Goal: Download file/media

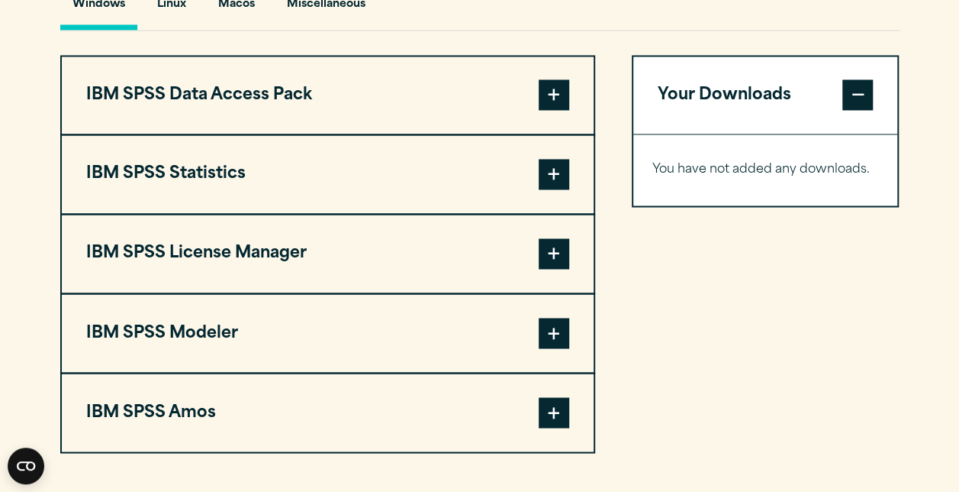
scroll to position [1164, 0]
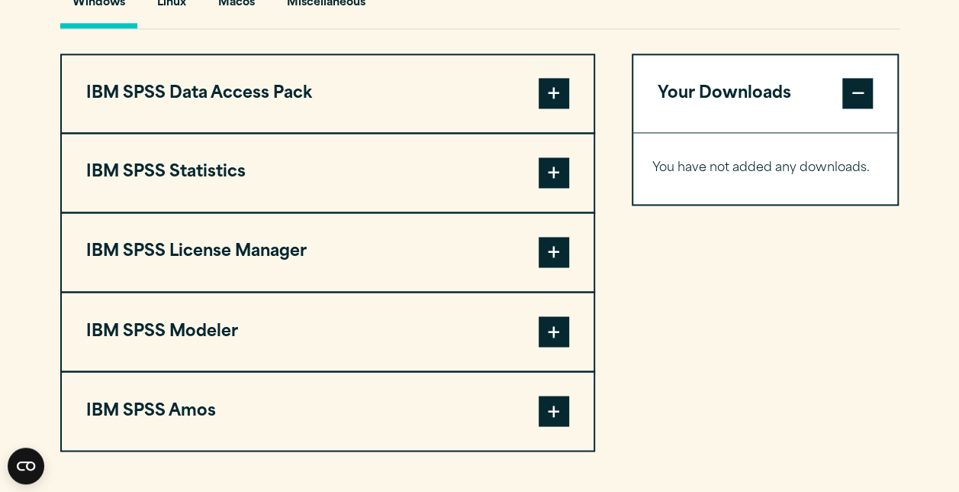
click at [517, 211] on button "IBM SPSS Statistics" at bounding box center [328, 173] width 532 height 78
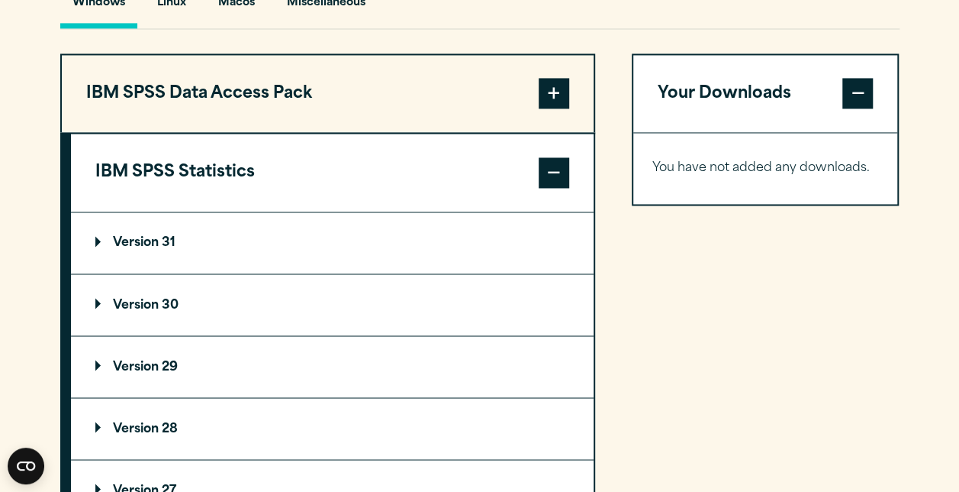
click at [405, 273] on summary "Version 31" at bounding box center [332, 242] width 523 height 61
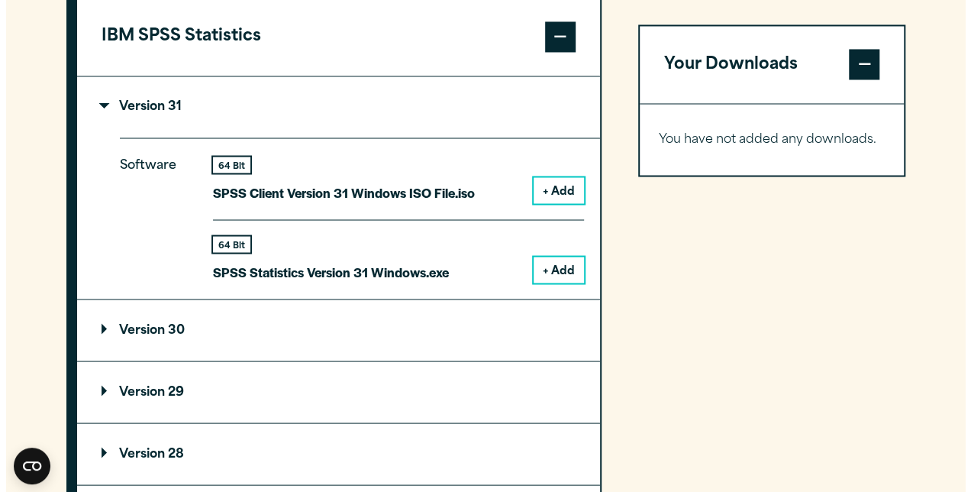
scroll to position [1301, 0]
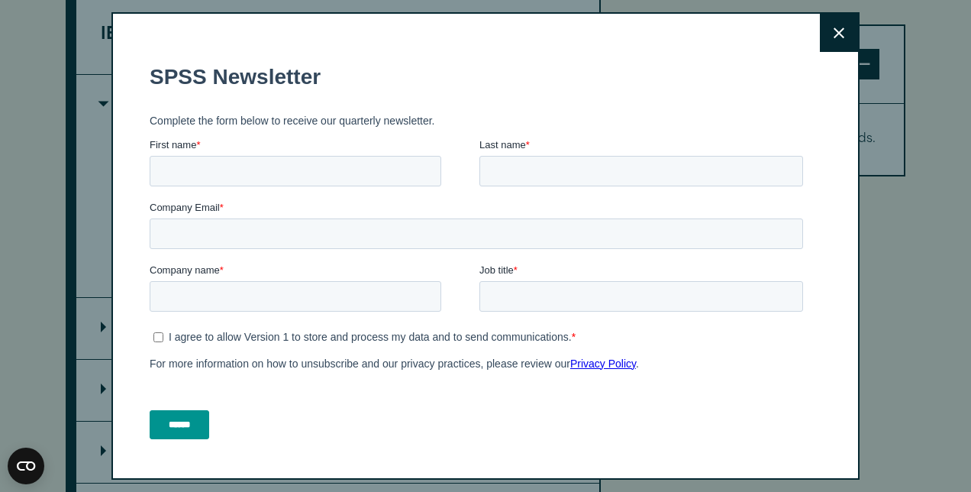
click at [823, 18] on button "Close" at bounding box center [839, 33] width 38 height 38
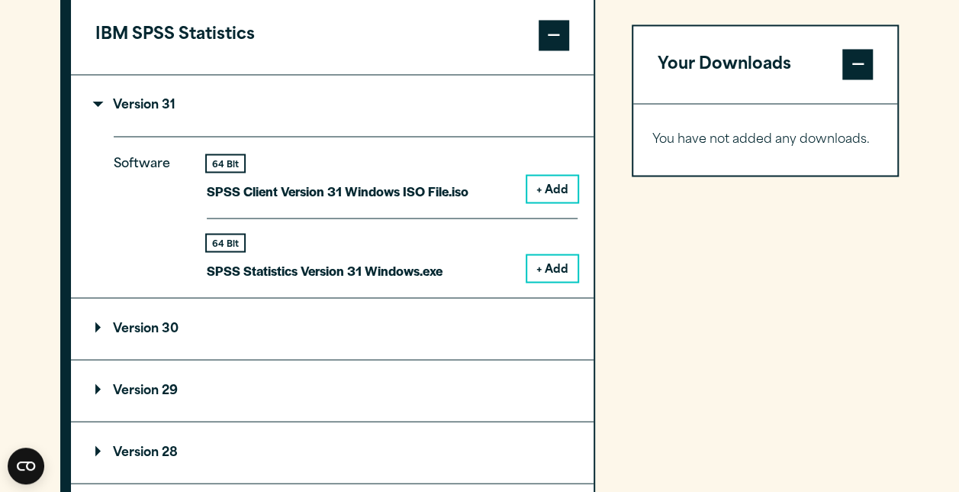
click at [356, 123] on summary "Version 31" at bounding box center [332, 105] width 523 height 61
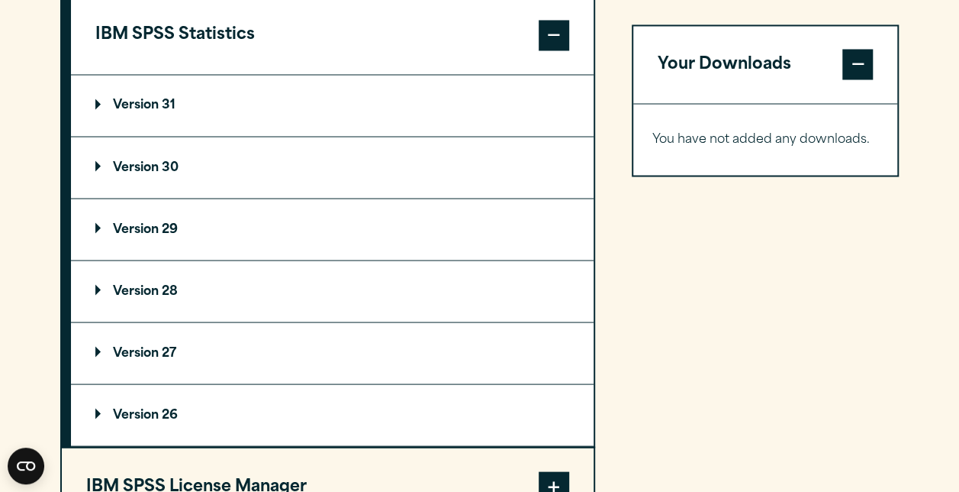
click at [220, 198] on summary "Version 30" at bounding box center [332, 167] width 523 height 61
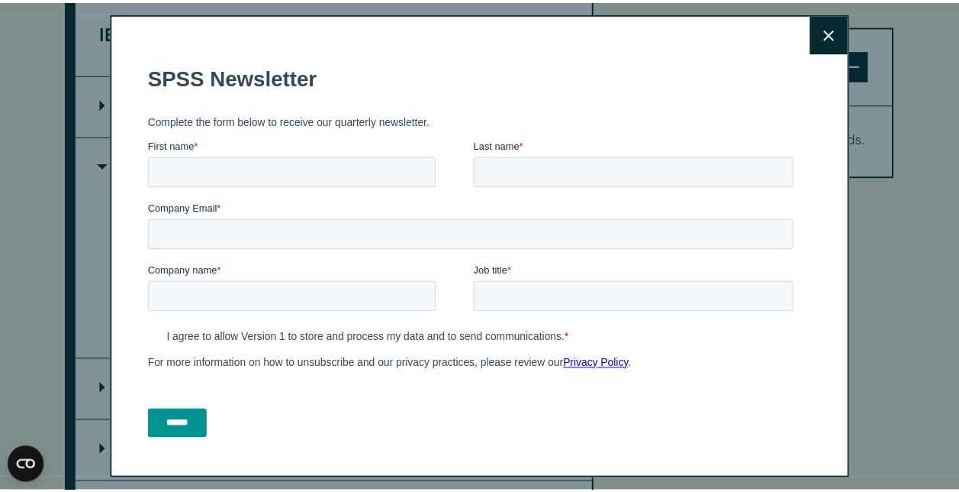
click at [556, 271] on label "Job title *" at bounding box center [642, 272] width 330 height 15
click at [556, 283] on input "Job title *" at bounding box center [639, 298] width 324 height 31
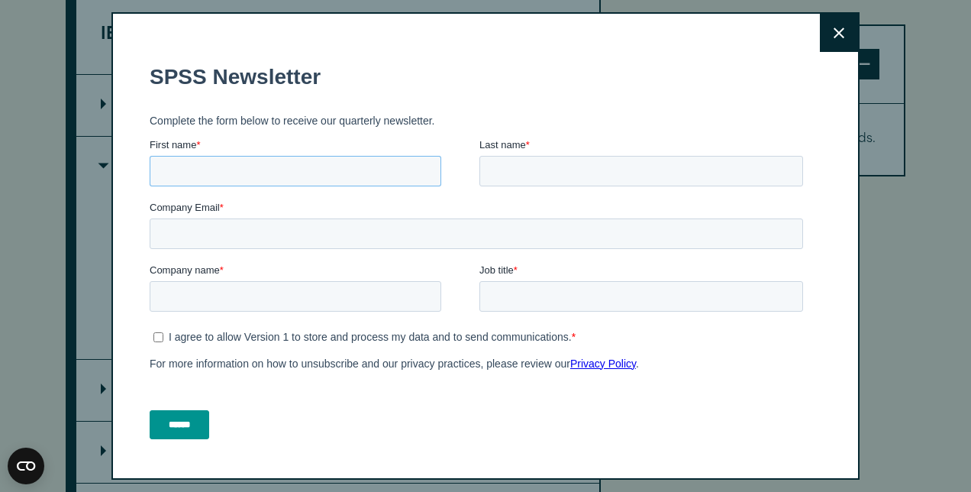
click at [350, 176] on input "First name *" at bounding box center [296, 171] width 292 height 31
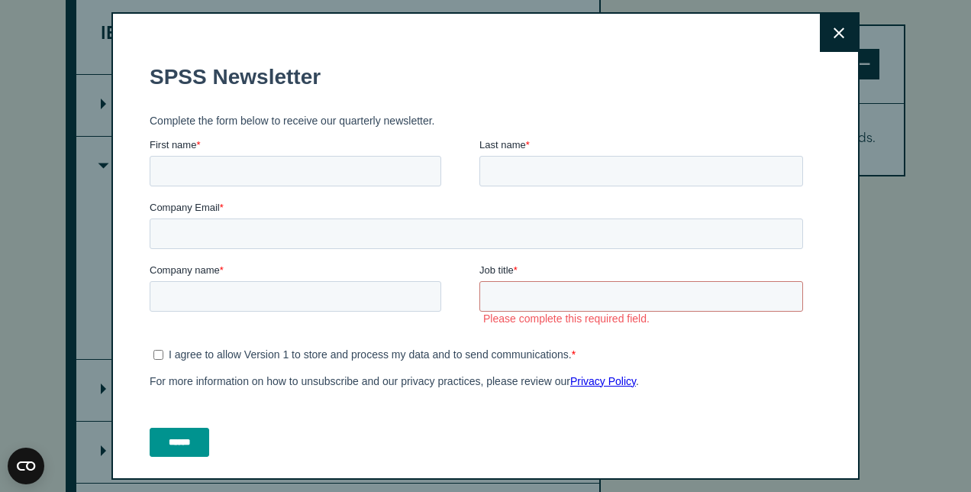
click at [823, 21] on button "Close" at bounding box center [839, 33] width 38 height 38
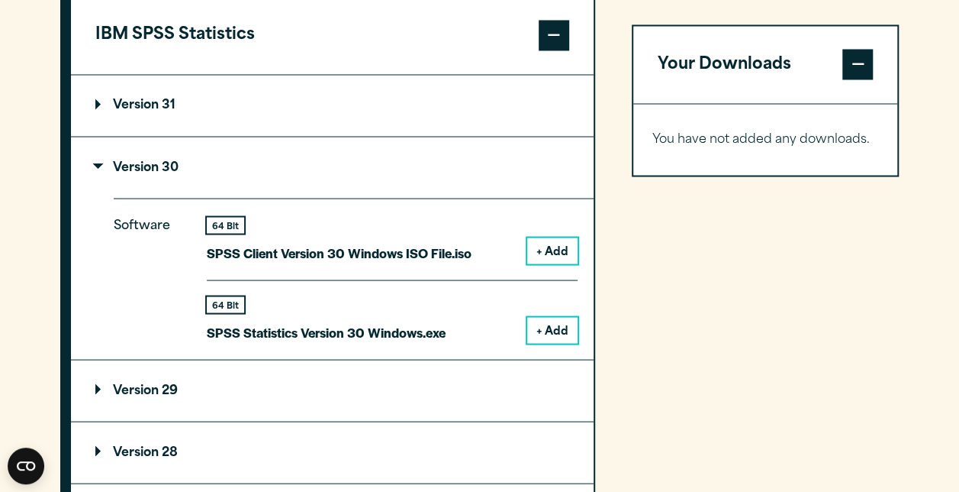
click at [553, 263] on button "+ Add" at bounding box center [552, 250] width 50 height 26
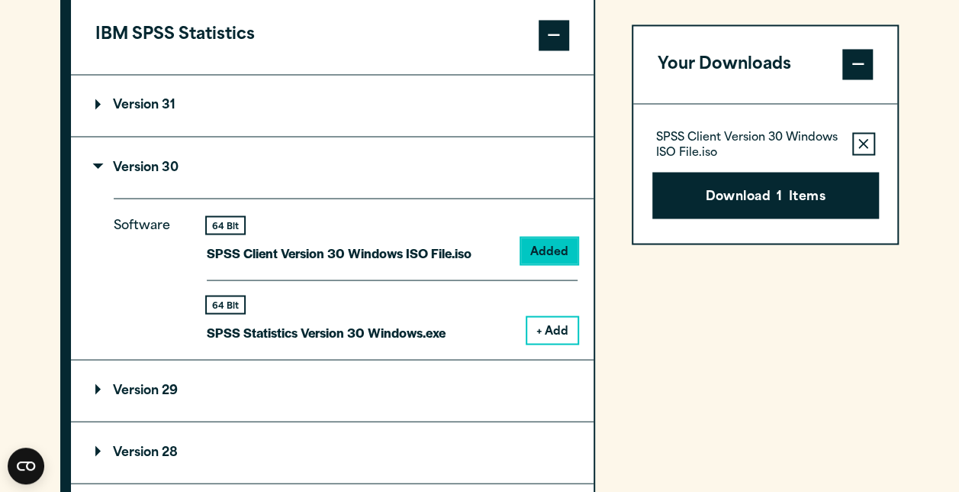
click at [854, 150] on button "Remove this item from your software download list" at bounding box center [864, 144] width 23 height 23
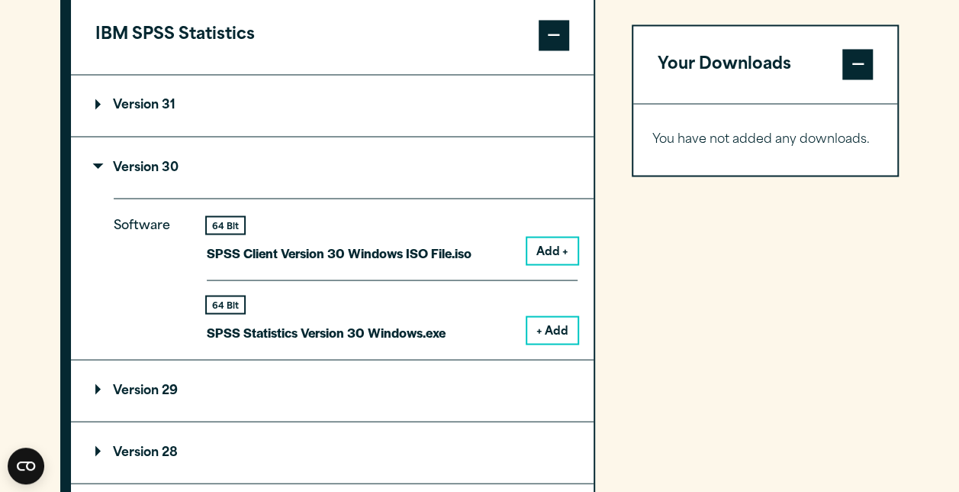
click at [553, 343] on button "+ Add" at bounding box center [552, 330] width 50 height 26
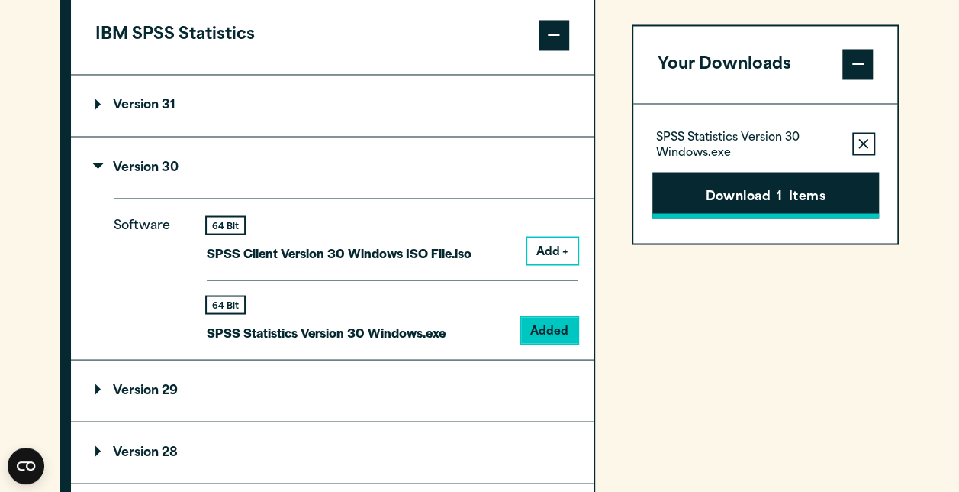
click at [780, 195] on span "1" at bounding box center [779, 197] width 5 height 20
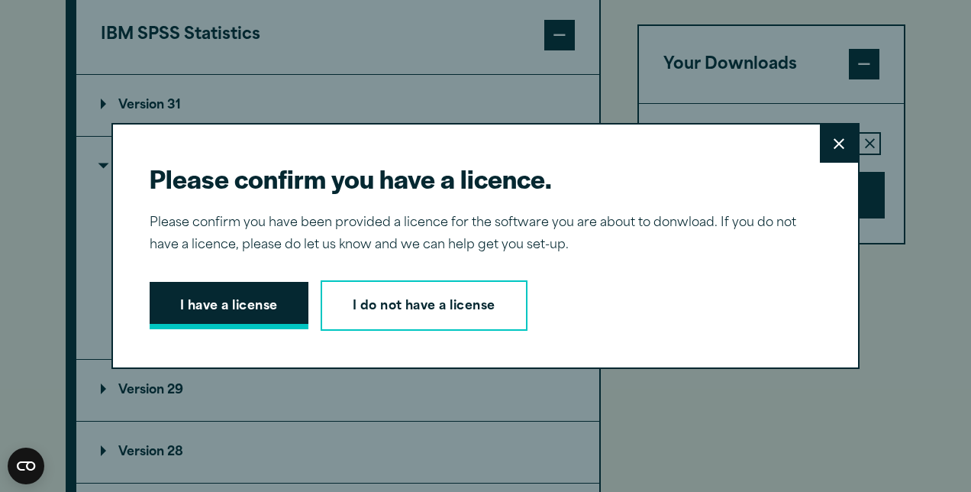
click at [279, 302] on button "I have a license" at bounding box center [229, 305] width 159 height 47
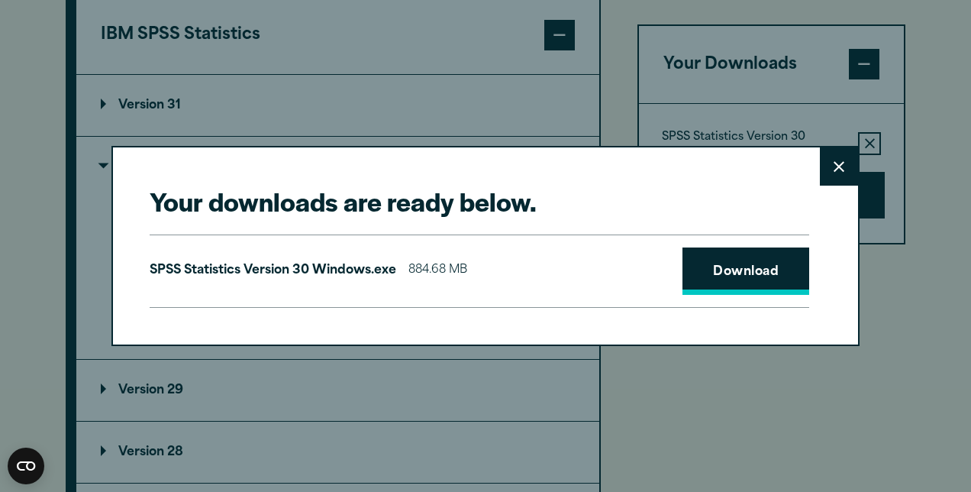
click at [719, 286] on link "Download" at bounding box center [745, 270] width 127 height 47
